Goal: Task Accomplishment & Management: Complete application form

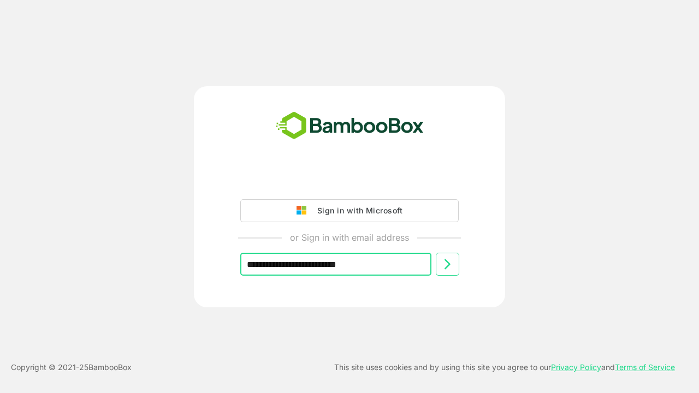
type input "**********"
click at [448, 264] on icon at bounding box center [447, 264] width 13 height 13
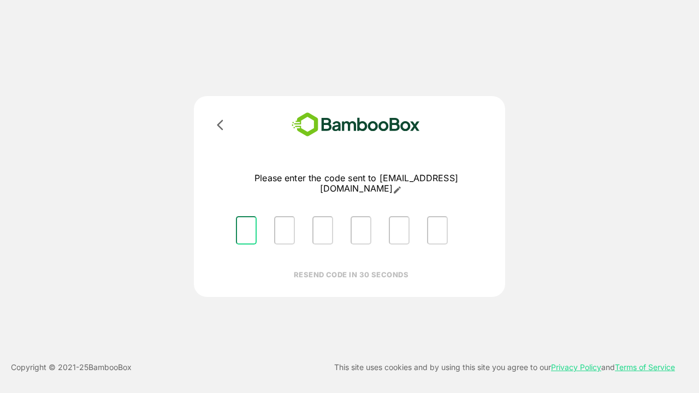
type input "*"
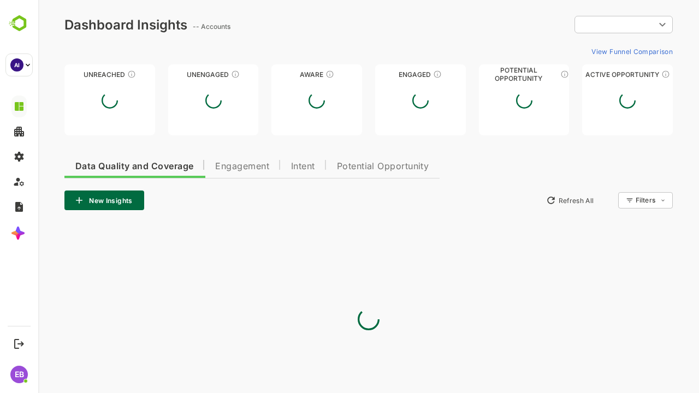
type input "**********"
